Goal: Find specific page/section: Find specific page/section

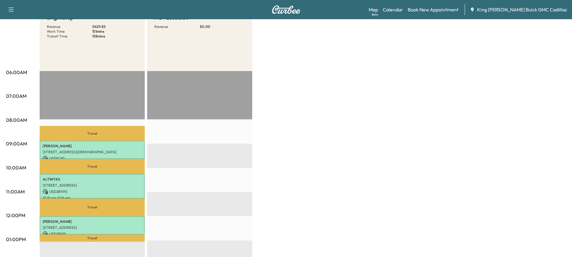
scroll to position [120, 0]
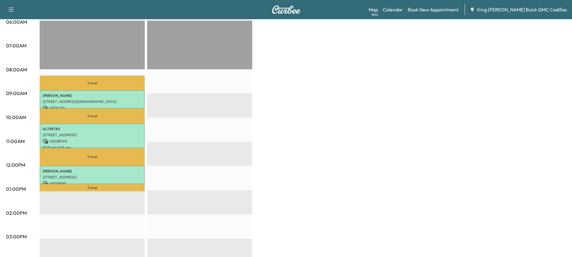
click at [219, 156] on div at bounding box center [199, 215] width 105 height 388
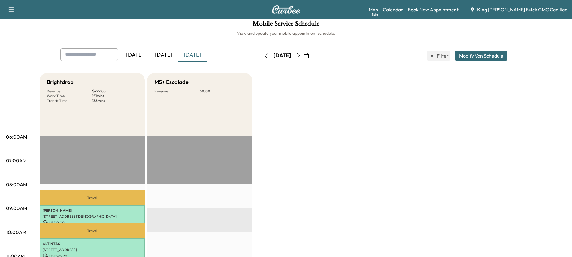
scroll to position [0, 0]
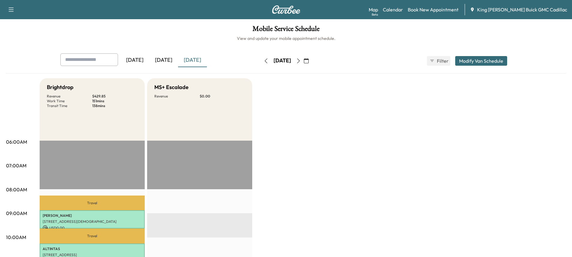
click at [300, 60] on icon "button" at bounding box center [298, 61] width 3 height 5
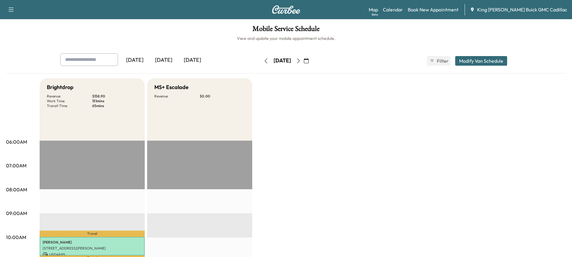
click at [261, 56] on button "button" at bounding box center [266, 61] width 10 height 10
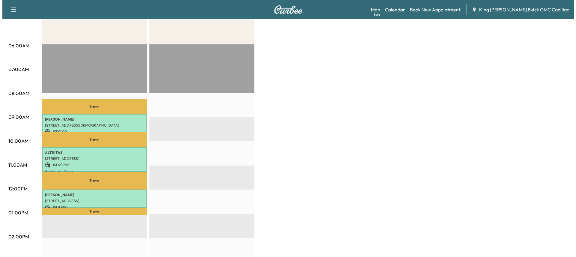
scroll to position [120, 0]
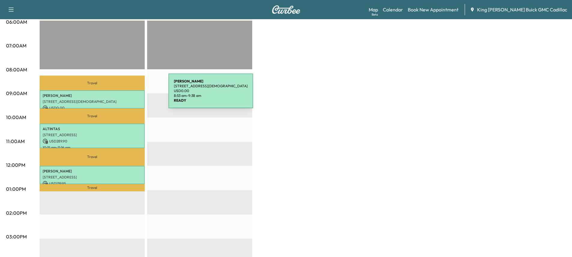
click at [123, 95] on p "[PERSON_NAME]" at bounding box center [92, 95] width 99 height 5
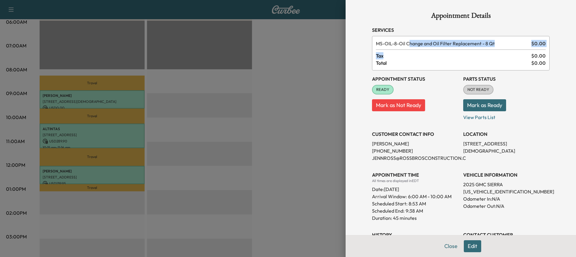
drag, startPoint x: 406, startPoint y: 46, endPoint x: 518, endPoint y: 56, distance: 112.1
click at [518, 56] on div "MS-OIL-8 - Oil Change and Oil Filter Replacement - 8 Qt $ 0.00 Tax $ 0.00 Total…" at bounding box center [461, 53] width 178 height 35
click at [517, 56] on span "Tax" at bounding box center [453, 55] width 155 height 7
click at [393, 150] on p "[PHONE_NUMBER]" at bounding box center [415, 150] width 86 height 7
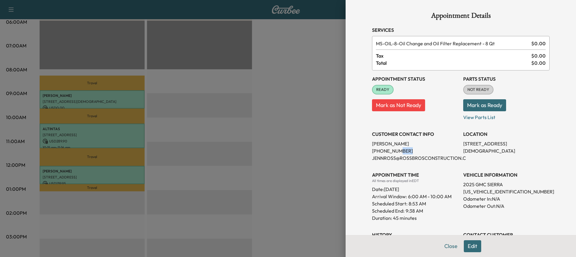
click at [397, 150] on p "[PHONE_NUMBER]" at bounding box center [415, 150] width 86 height 7
drag, startPoint x: 400, startPoint y: 149, endPoint x: 351, endPoint y: 149, distance: 49.8
click at [350, 149] on div "Appointment Details Services MS-OIL-8 - Oil Change and Oil Filter Replacement -…" at bounding box center [461, 128] width 231 height 257
copy p "[PHONE_NUMBER]"
click at [443, 152] on p "[PHONE_NUMBER]" at bounding box center [415, 150] width 86 height 7
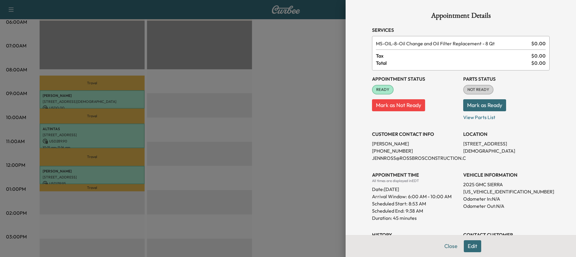
click at [322, 78] on div at bounding box center [288, 128] width 576 height 257
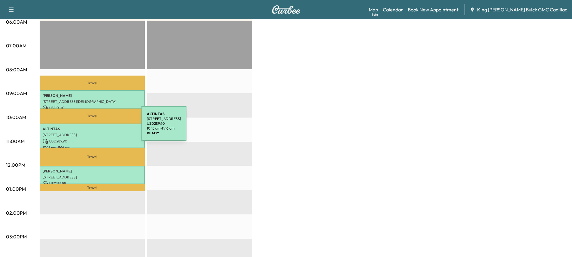
click at [95, 128] on p "ALTINTAS" at bounding box center [92, 129] width 99 height 5
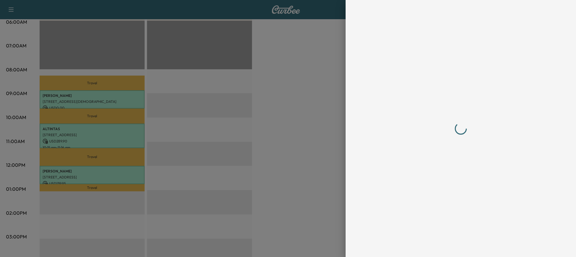
click at [95, 128] on div at bounding box center [288, 128] width 576 height 257
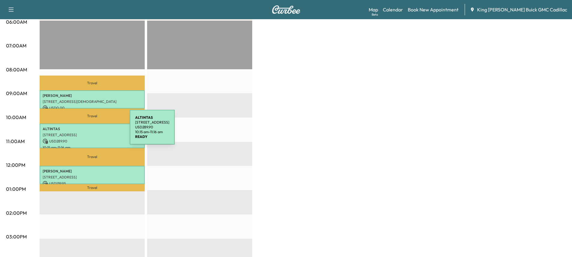
click at [50, 134] on p "[STREET_ADDRESS]" at bounding box center [92, 135] width 99 height 5
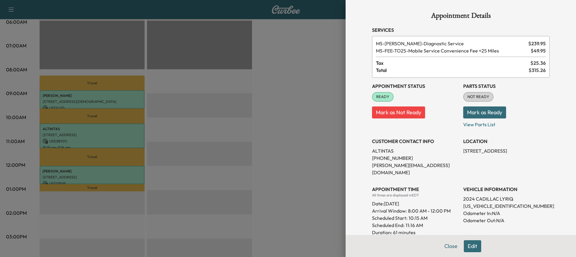
click at [430, 91] on div "Appointment Status READY Mark as Not Ready" at bounding box center [415, 103] width 86 height 50
drag, startPoint x: 400, startPoint y: 159, endPoint x: 369, endPoint y: 160, distance: 30.3
click at [372, 160] on p "[PHONE_NUMBER]" at bounding box center [415, 158] width 86 height 7
click at [376, 159] on p "[PHONE_NUMBER]" at bounding box center [415, 158] width 86 height 7
drag, startPoint x: 399, startPoint y: 158, endPoint x: 367, endPoint y: 160, distance: 32.2
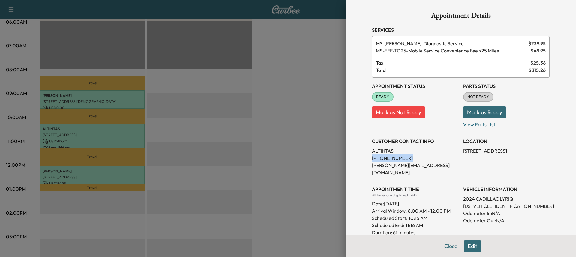
click at [367, 160] on div "Appointment Details Services MS-DIAG - Diagnostic Service $ 239.95 MS-FEE-TO25 …" at bounding box center [461, 172] width 192 height 344
copy p "[PHONE_NUMBER]"
drag, startPoint x: 390, startPoint y: 164, endPoint x: 390, endPoint y: 158, distance: 5.7
click at [391, 164] on p "[PERSON_NAME][EMAIL_ADDRESS][DOMAIN_NAME]" at bounding box center [415, 169] width 86 height 14
click at [298, 81] on div at bounding box center [288, 128] width 576 height 257
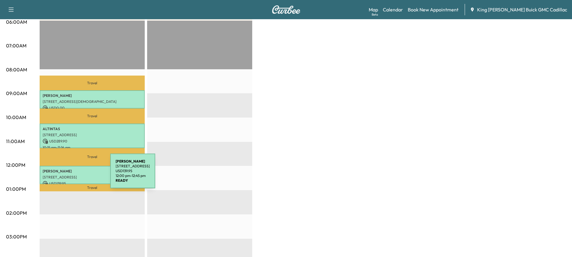
click at [65, 175] on p "[STREET_ADDRESS]" at bounding box center [92, 177] width 99 height 5
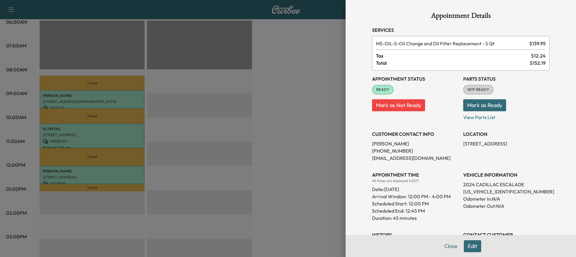
click at [413, 139] on div "CUSTOMER CONTACT INFO [PERSON_NAME] [PHONE_NUMBER] [EMAIL_ADDRESS][DOMAIN_NAME]" at bounding box center [415, 144] width 86 height 36
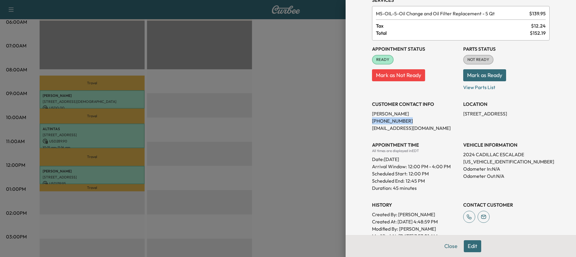
drag, startPoint x: 402, startPoint y: 121, endPoint x: 366, endPoint y: 123, distance: 35.8
click at [366, 123] on div "Appointment Details Services MS-OIL-5 - Oil Change and Oil Filter Replacement -…" at bounding box center [461, 135] width 192 height 330
copy p "[PHONE_NUMBER]"
